Goal: Book appointment/travel/reservation

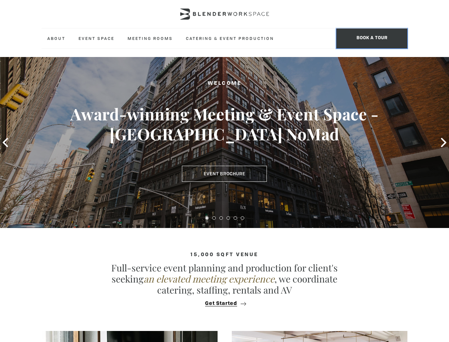
click at [372, 38] on span "BOOK A TOUR" at bounding box center [372, 38] width 71 height 20
click at [5, 142] on icon at bounding box center [4, 142] width 5 height 9
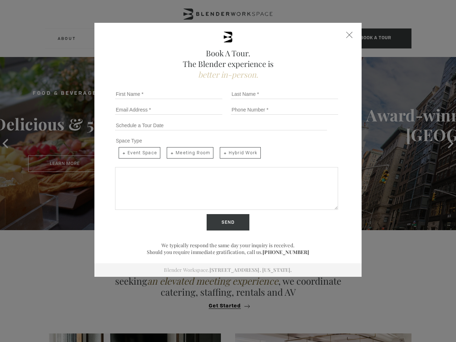
click at [444, 142] on div "Book A Tour. The Blender experience is better in-person. Team Size 1 2 3 4 5 6 …" at bounding box center [228, 171] width 456 height 342
click at [207, 218] on input "Send" at bounding box center [227, 222] width 43 height 16
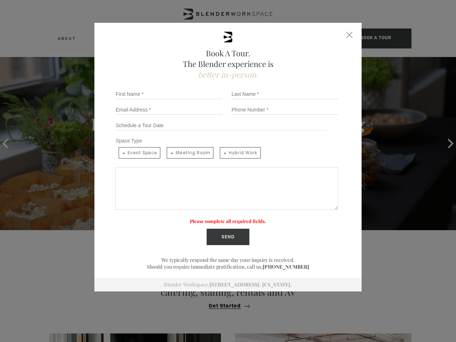
click at [214, 218] on label "Please complete all required fields." at bounding box center [228, 221] width 76 height 6
click at [221, 218] on label "Please complete all required fields." at bounding box center [228, 221] width 76 height 6
click at [228, 218] on label "Please complete all required fields." at bounding box center [228, 221] width 76 height 6
click at [236, 218] on label "Please complete all required fields." at bounding box center [228, 221] width 76 height 6
click at [243, 218] on label "Please complete all required fields." at bounding box center [228, 221] width 76 height 6
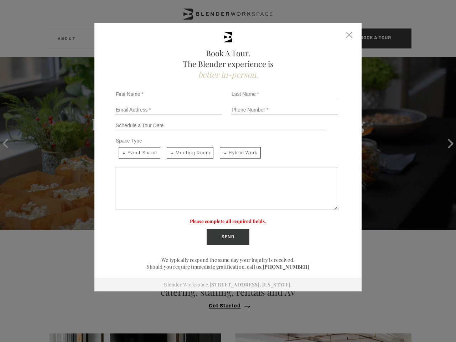
click at [225, 303] on div "Book A Tour. The Blender experience is better in-person. Team Size 1 2 3 4 5 6 …" at bounding box center [228, 171] width 456 height 342
